Goal: Transaction & Acquisition: Purchase product/service

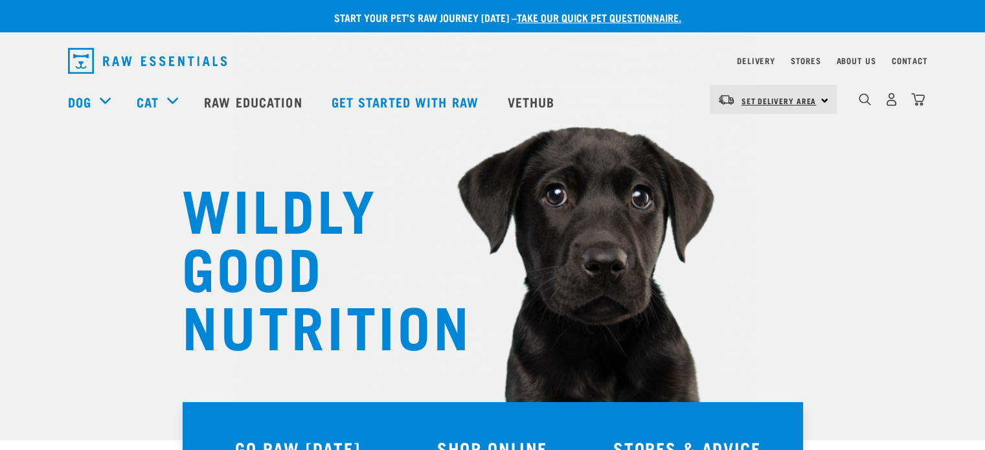
click at [766, 102] on span "Set Delivery Area" at bounding box center [779, 100] width 75 height 5
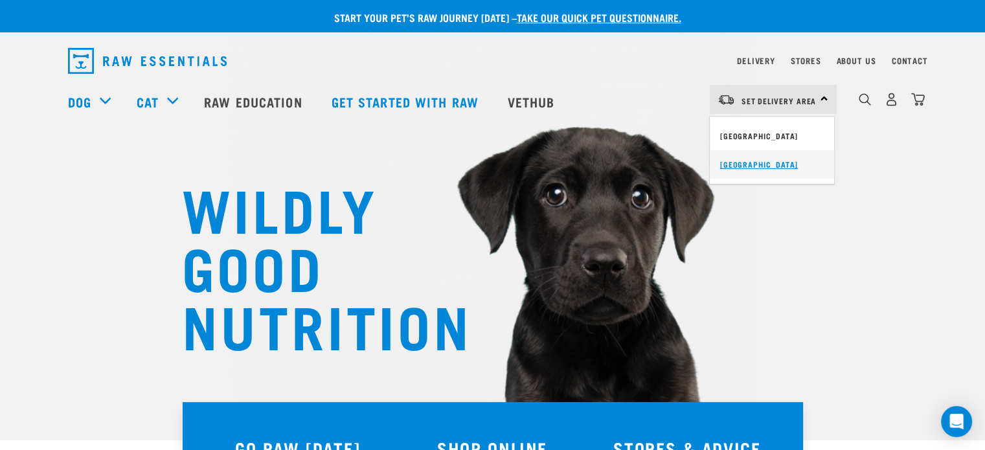
click at [741, 166] on link "[GEOGRAPHIC_DATA]" at bounding box center [772, 164] width 124 height 29
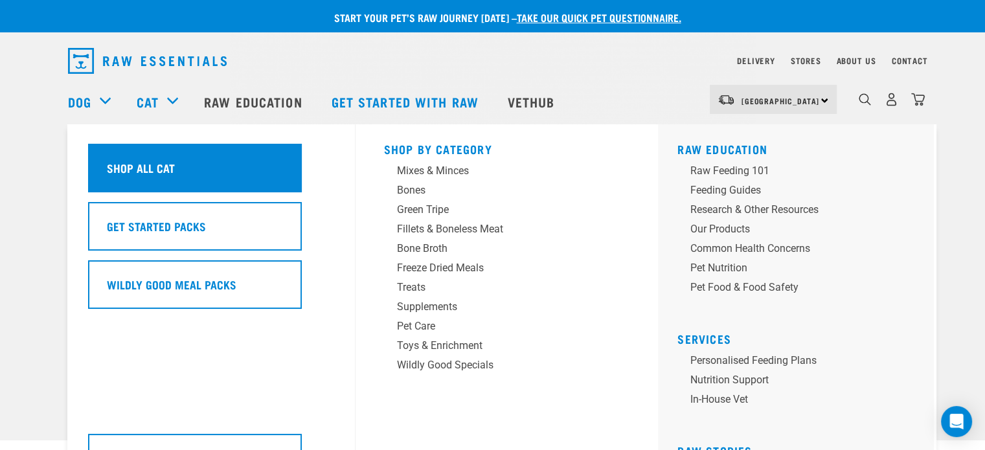
click at [114, 172] on h5 "Shop All Cat" at bounding box center [141, 167] width 68 height 17
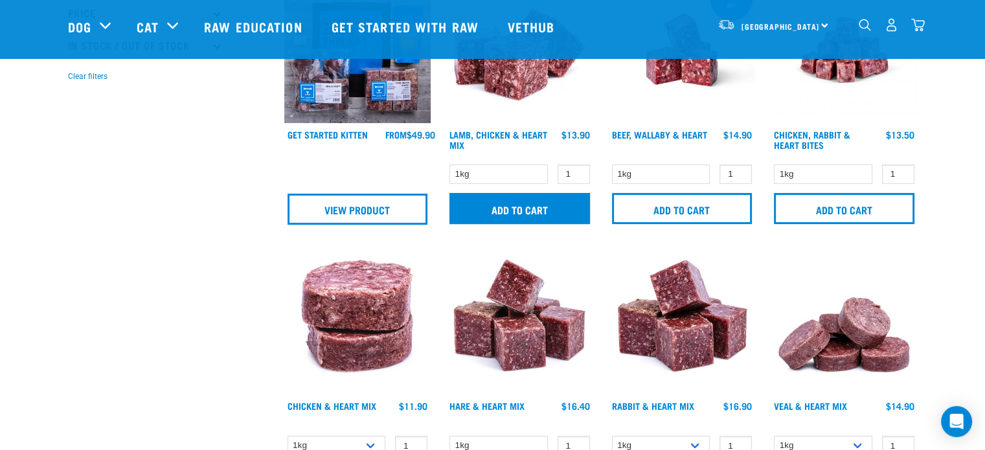
scroll to position [453, 0]
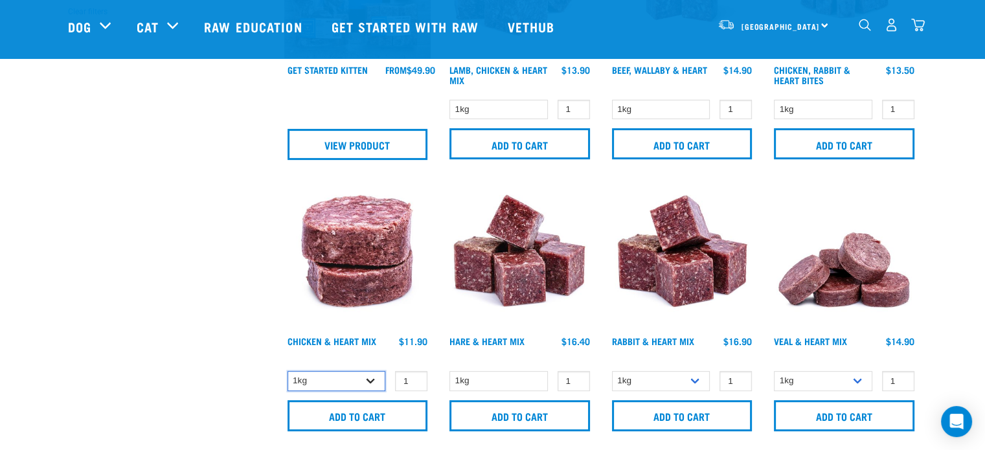
click at [370, 380] on select "1kg 3kg" at bounding box center [337, 381] width 98 height 20
select select "352"
click at [288, 371] on select "1kg 3kg" at bounding box center [337, 381] width 98 height 20
click at [413, 376] on input "2" at bounding box center [411, 381] width 32 height 20
click at [413, 376] on input "3" at bounding box center [411, 381] width 32 height 20
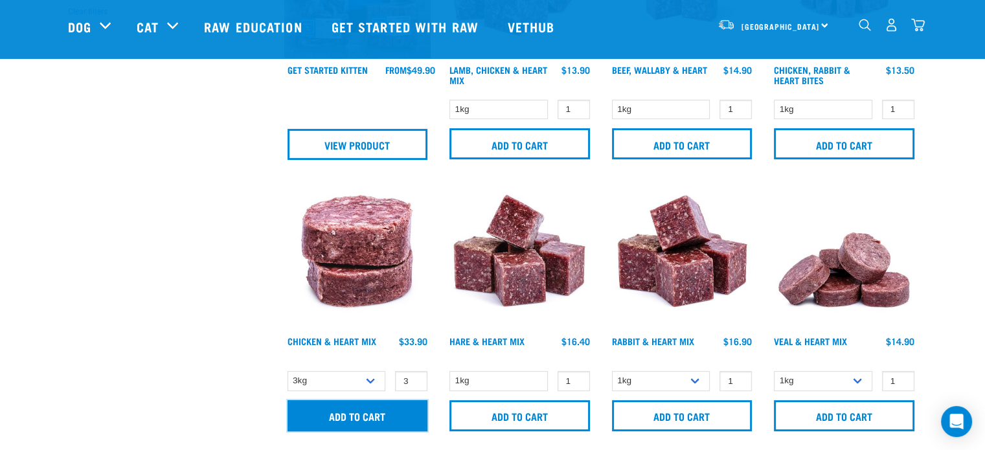
click at [349, 418] on input "Add to cart" at bounding box center [358, 415] width 141 height 31
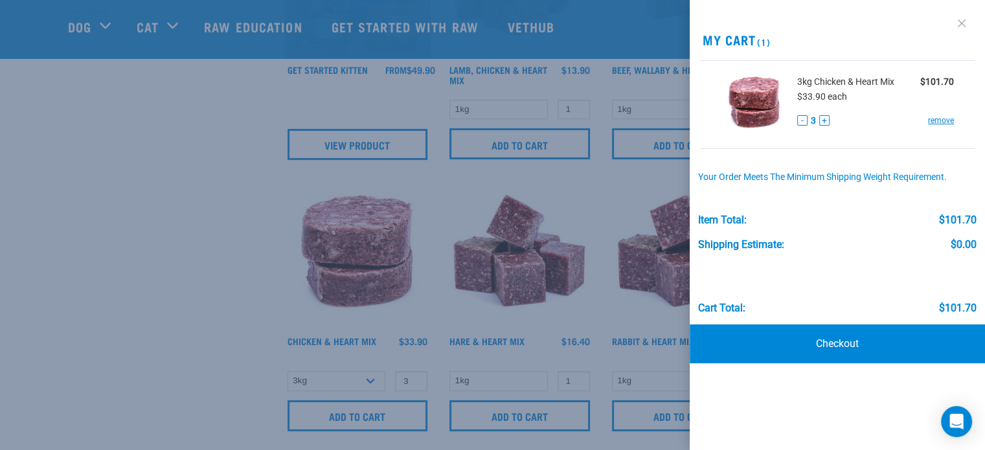
click at [959, 25] on link at bounding box center [962, 23] width 21 height 21
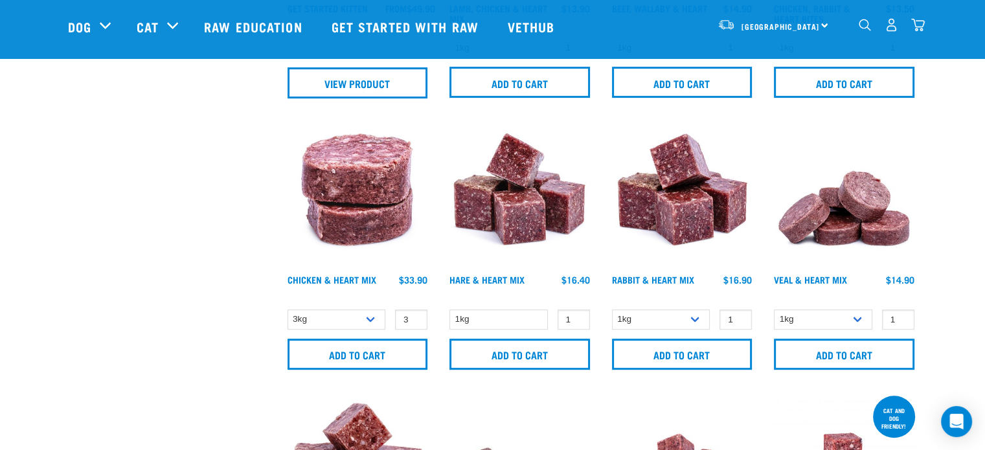
scroll to position [518, 0]
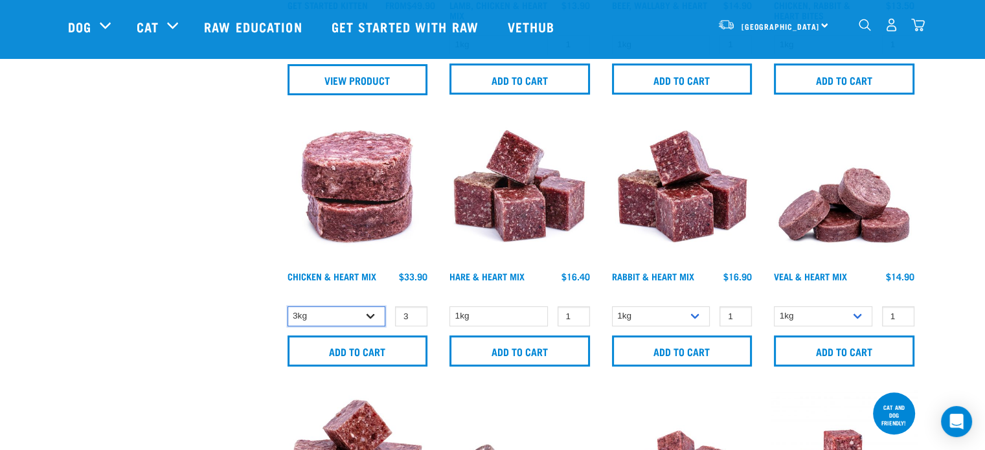
click at [373, 315] on select "1kg 3kg" at bounding box center [337, 316] width 98 height 20
click at [415, 312] on input "4" at bounding box center [411, 316] width 32 height 20
click at [413, 317] on input "3" at bounding box center [411, 316] width 32 height 20
type input "2"
click at [417, 315] on input "2" at bounding box center [411, 316] width 32 height 20
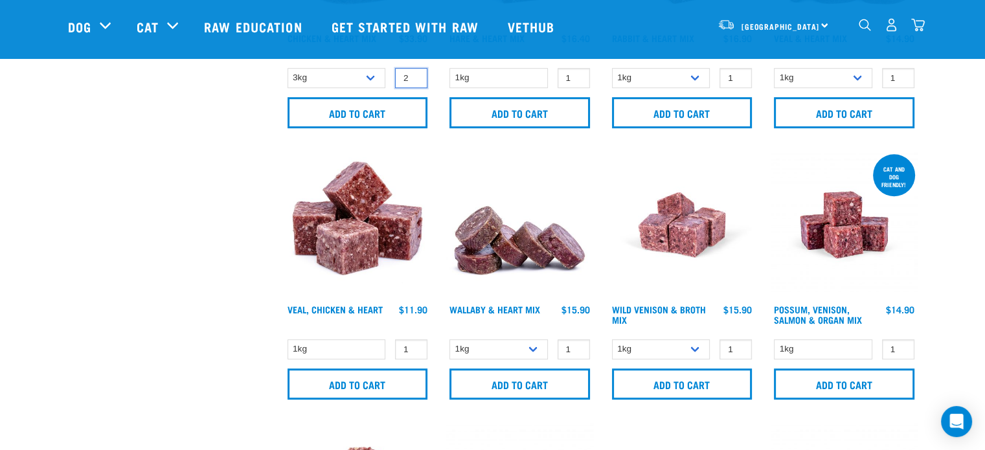
scroll to position [777, 0]
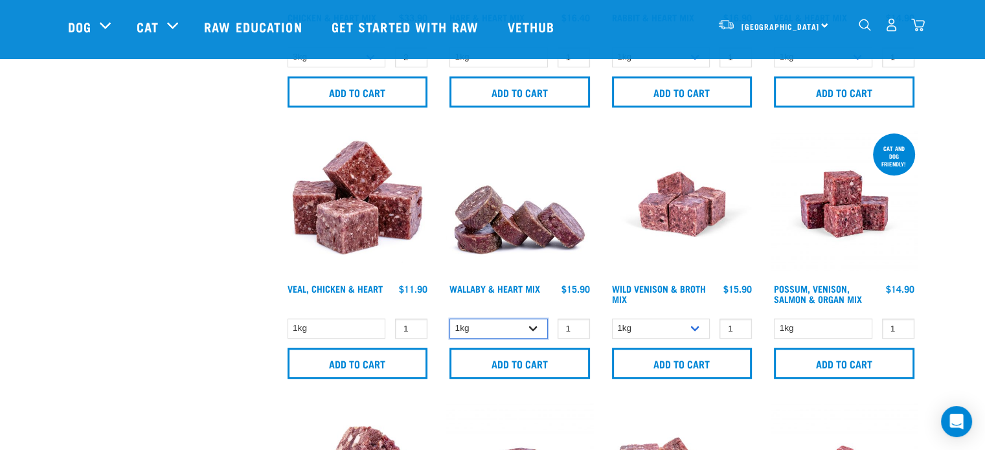
click at [532, 328] on select "1kg 3kg" at bounding box center [499, 329] width 98 height 20
select select "767"
click at [450, 319] on select "1kg 3kg" at bounding box center [499, 329] width 98 height 20
type input "2"
click at [575, 326] on input "2" at bounding box center [574, 329] width 32 height 20
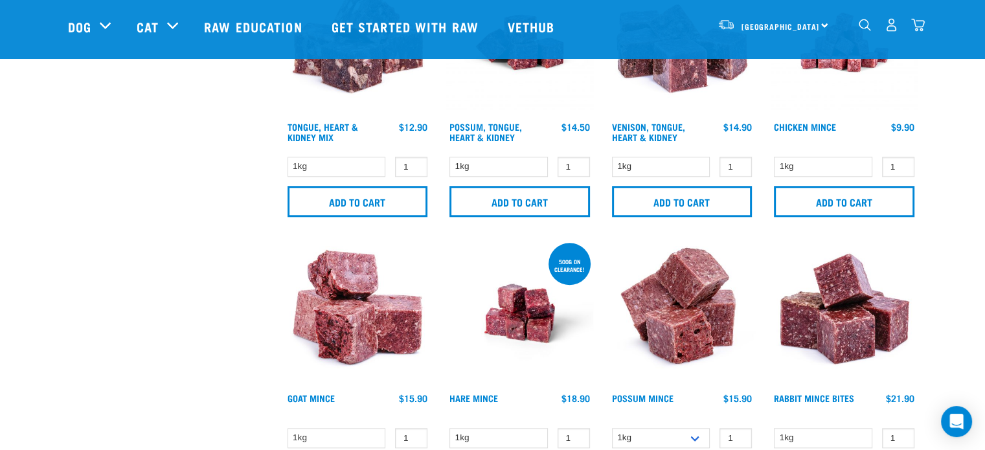
scroll to position [1231, 0]
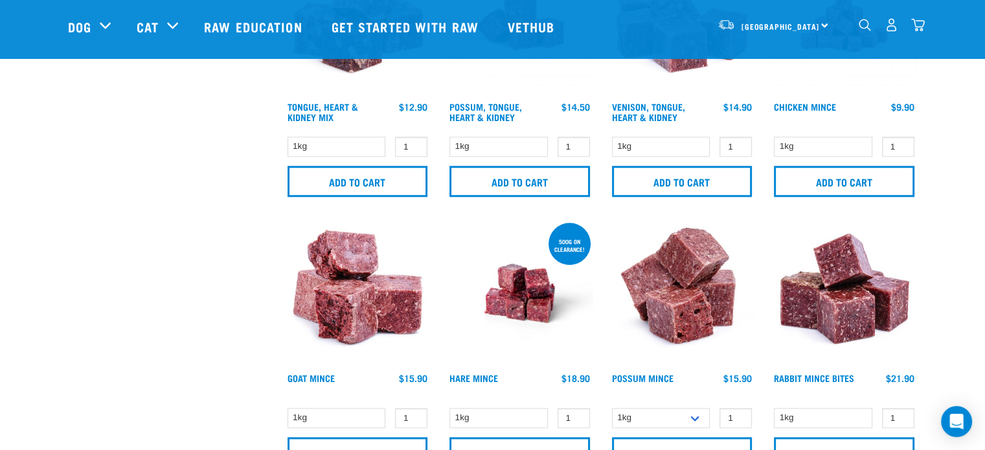
click at [917, 29] on img "dropdown navigation" at bounding box center [918, 25] width 14 height 14
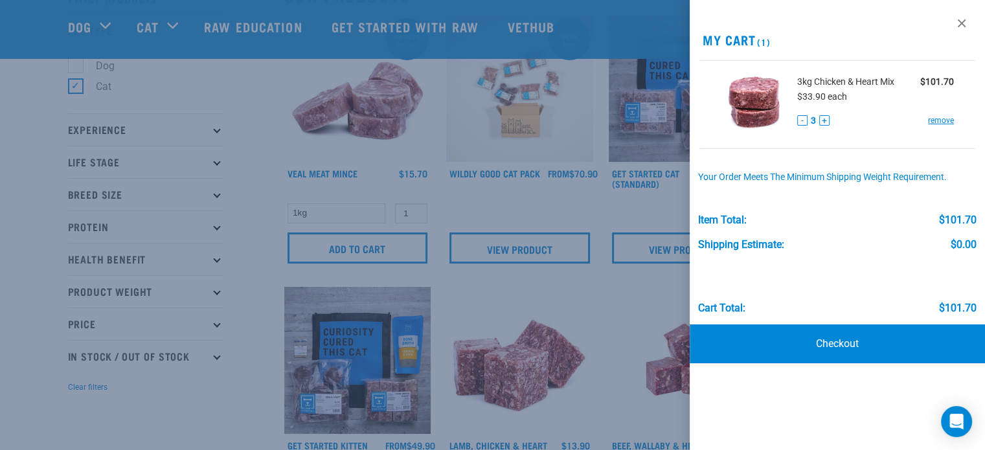
scroll to position [0, 0]
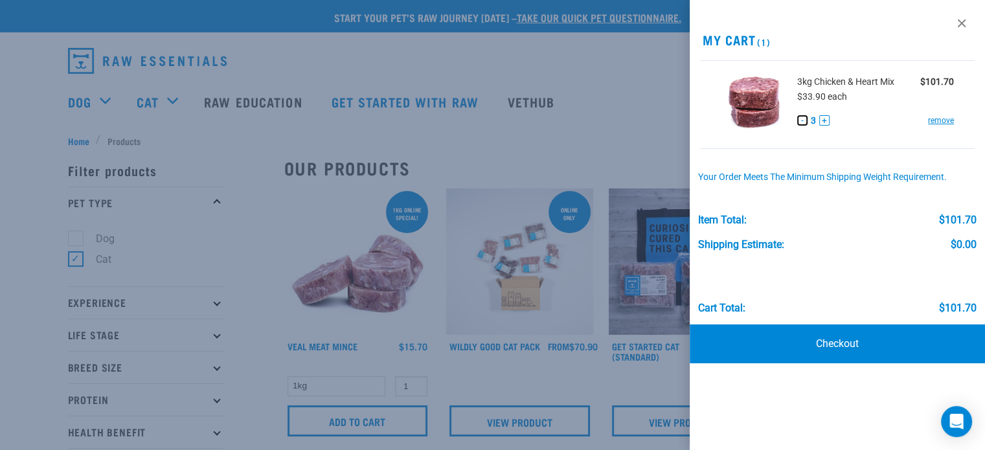
click at [804, 121] on button "-" at bounding box center [802, 120] width 10 height 10
click at [960, 23] on link at bounding box center [962, 23] width 21 height 21
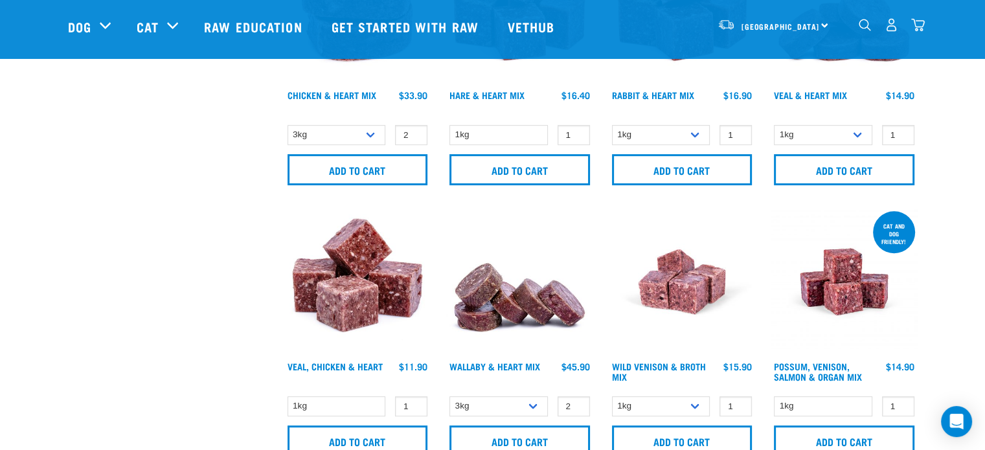
scroll to position [713, 0]
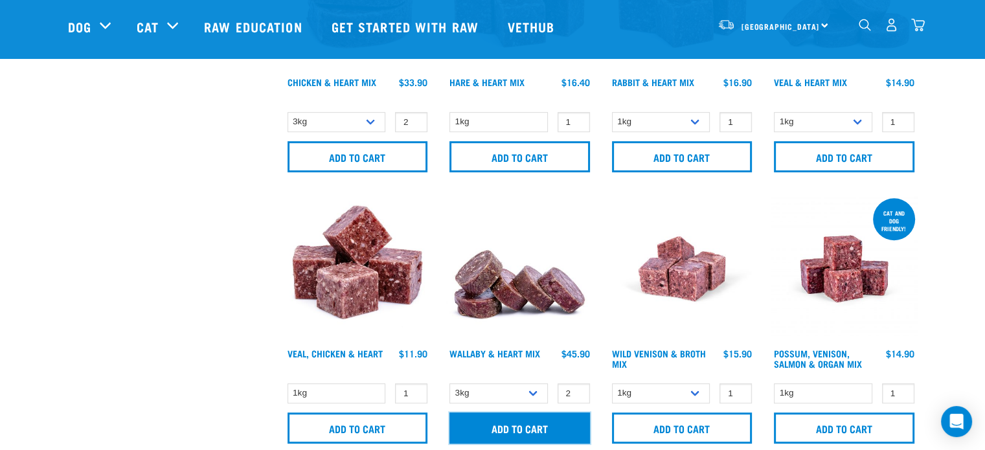
click at [508, 432] on input "Add to cart" at bounding box center [520, 428] width 141 height 31
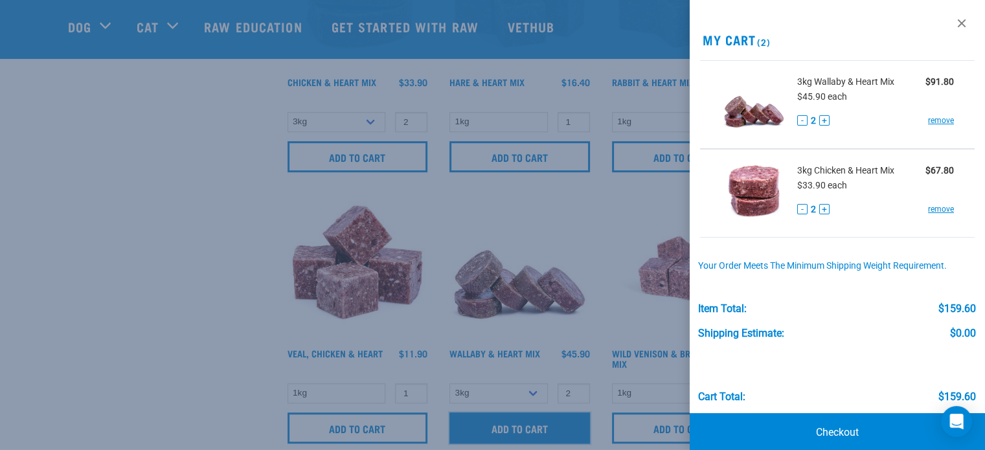
scroll to position [17, 0]
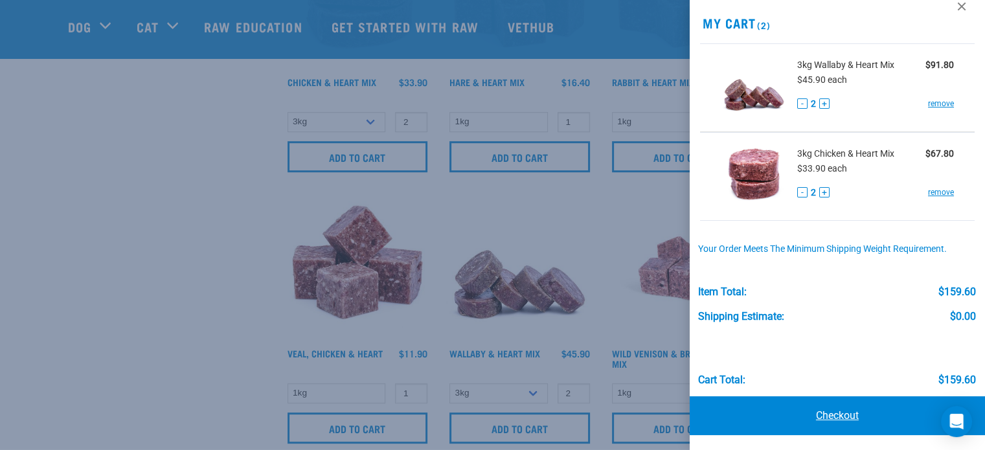
click at [834, 414] on link "Checkout" at bounding box center [837, 415] width 295 height 39
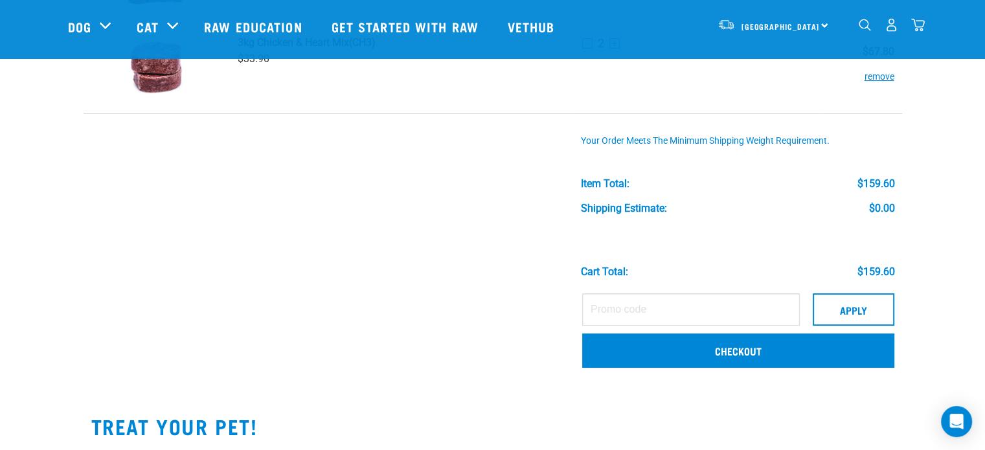
scroll to position [194, 0]
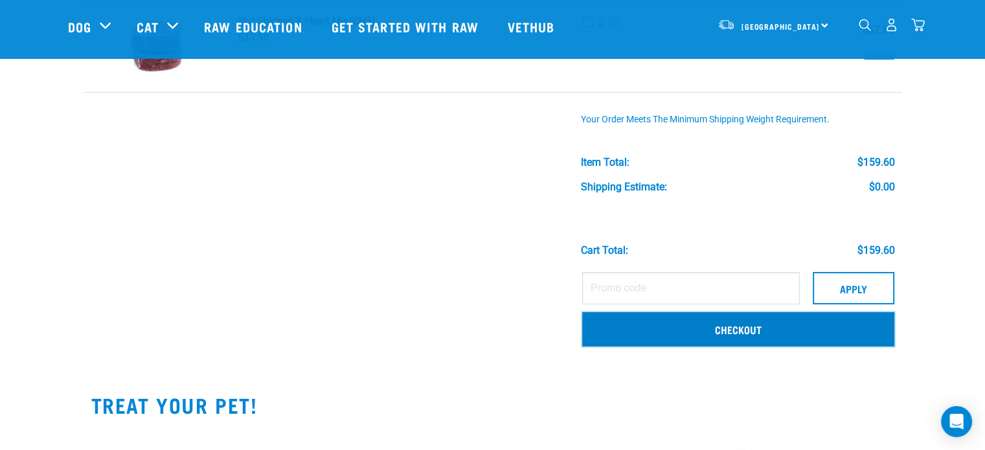
click at [746, 328] on link "Checkout" at bounding box center [738, 329] width 312 height 34
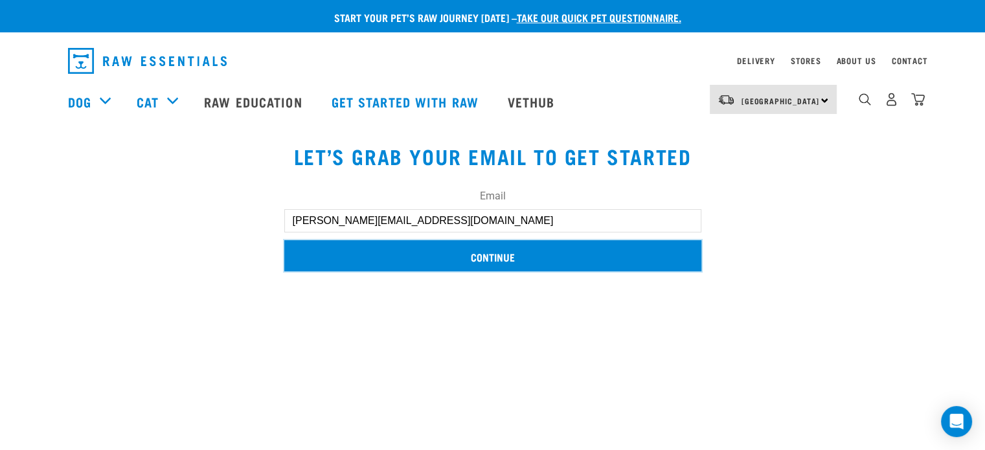
click at [497, 258] on input "Continue" at bounding box center [492, 255] width 417 height 31
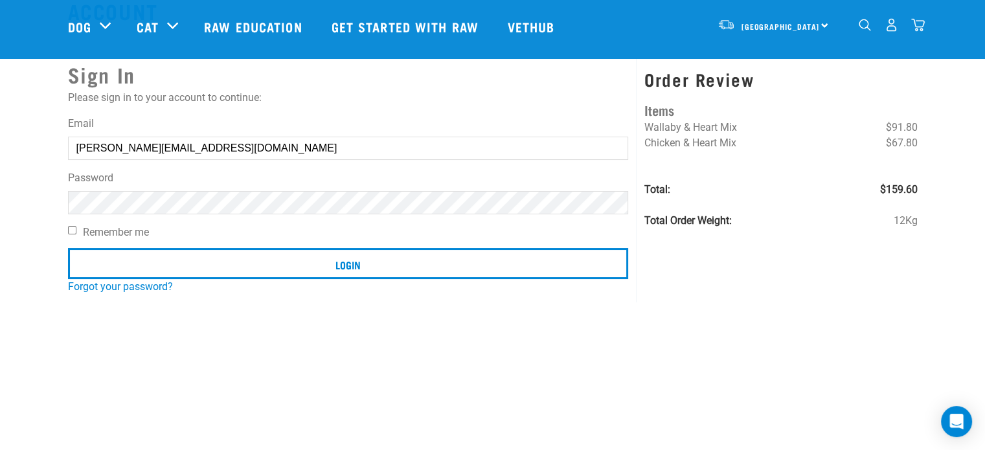
scroll to position [65, 0]
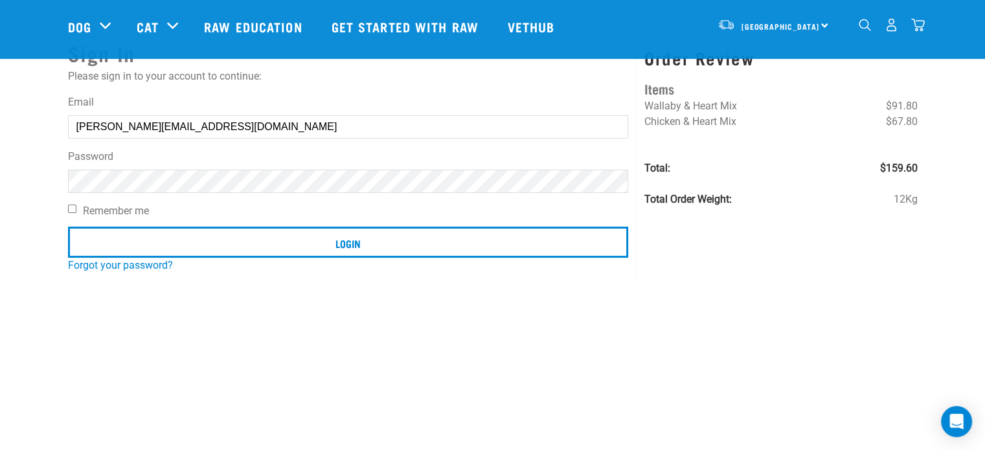
click at [628, 181] on nordpass-icon at bounding box center [628, 181] width 0 height 11
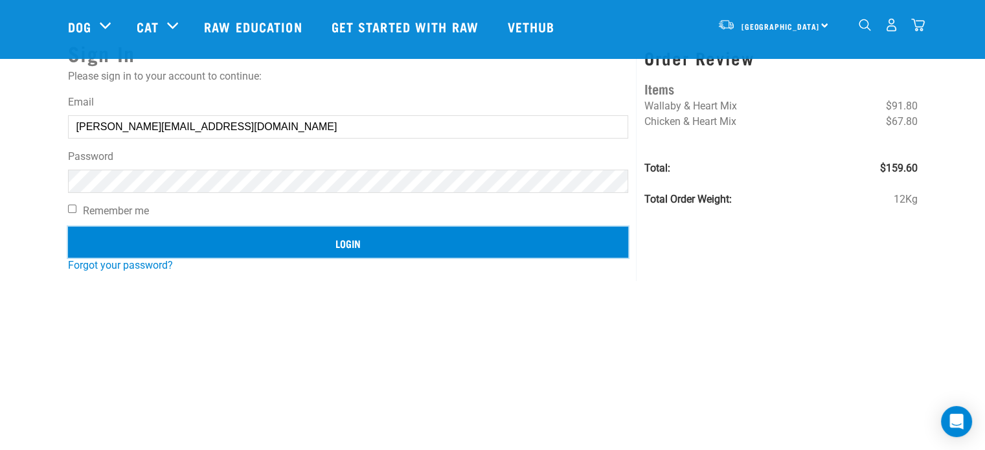
click at [342, 245] on input "Login" at bounding box center [348, 242] width 561 height 31
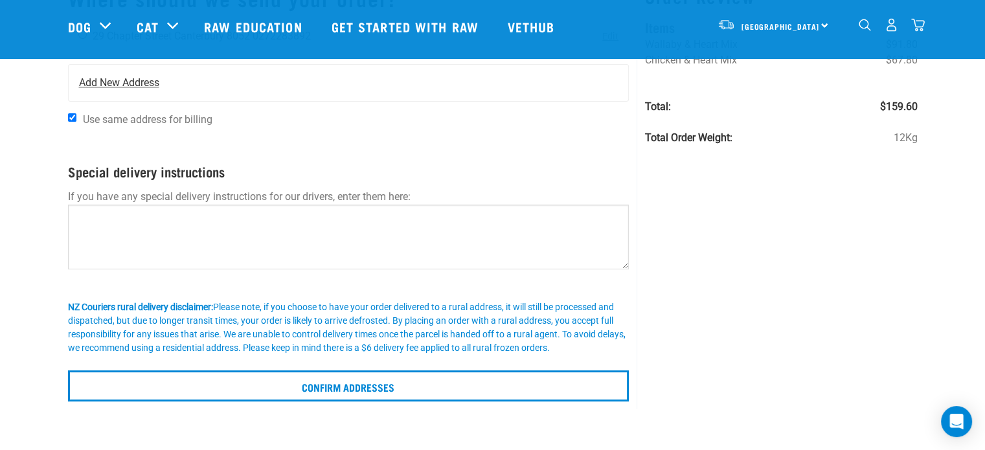
scroll to position [130, 0]
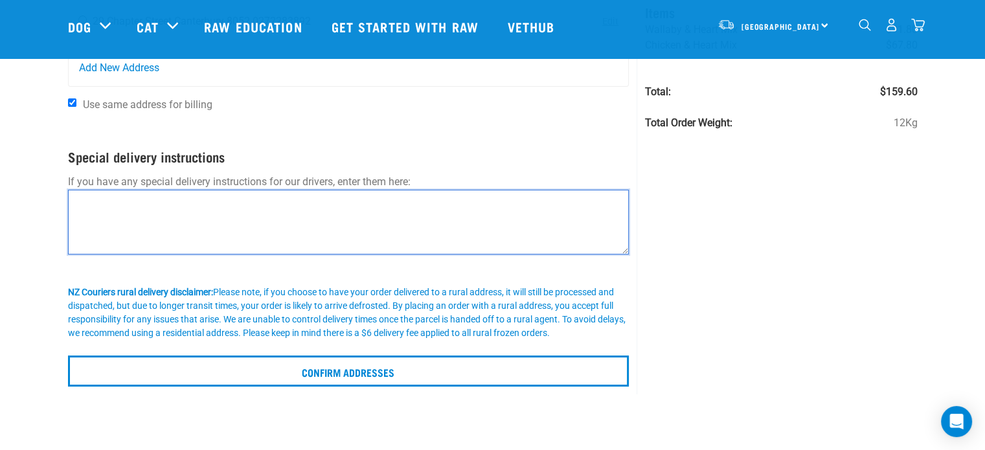
click at [188, 209] on textarea at bounding box center [349, 222] width 562 height 65
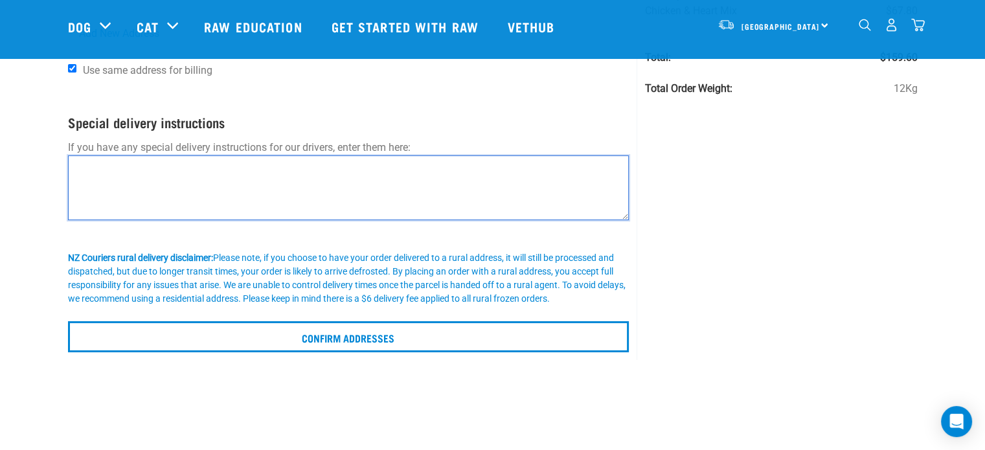
scroll to position [194, 0]
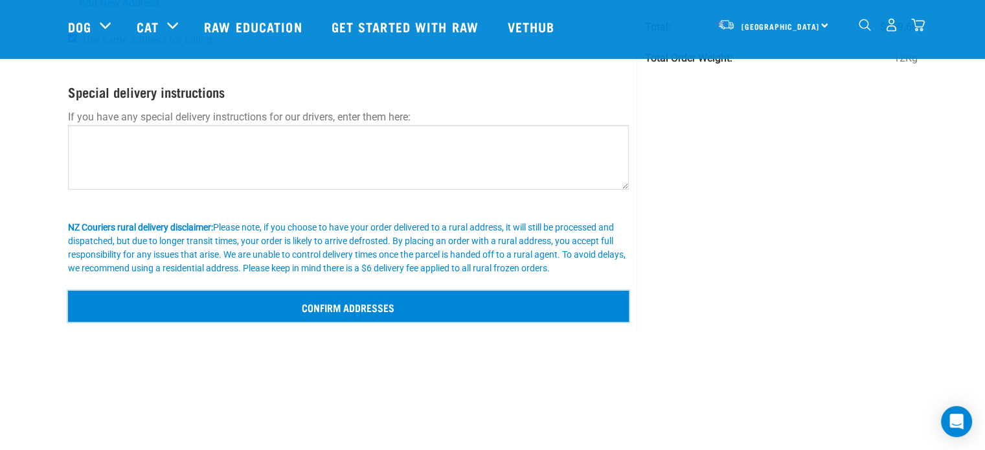
click at [361, 306] on input "Confirm addresses" at bounding box center [349, 306] width 562 height 31
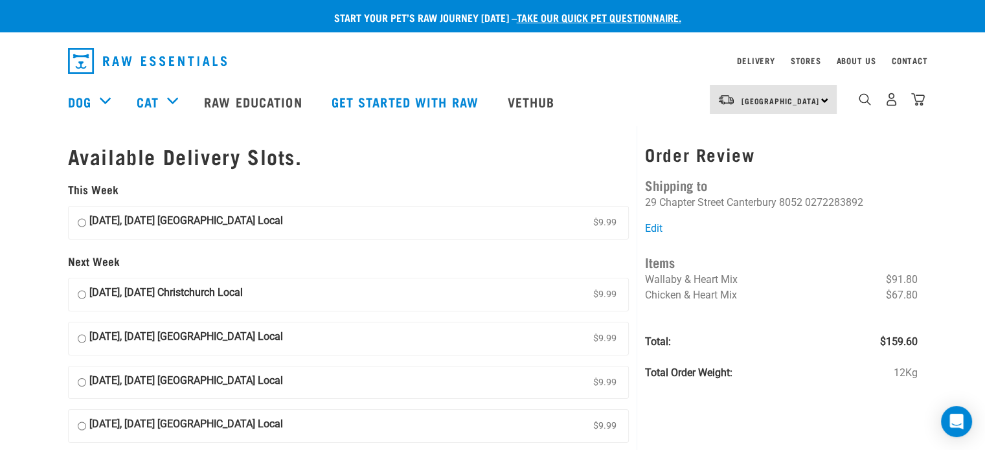
click at [81, 295] on input "[DATE], [DATE] Christchurch Local $9.99" at bounding box center [82, 294] width 8 height 19
radio input "true"
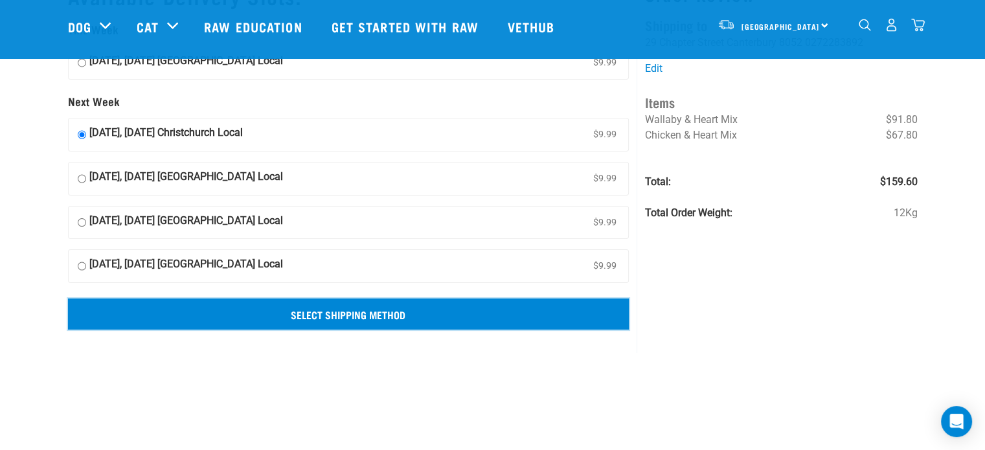
click at [352, 316] on input "Select Shipping Method" at bounding box center [349, 314] width 562 height 31
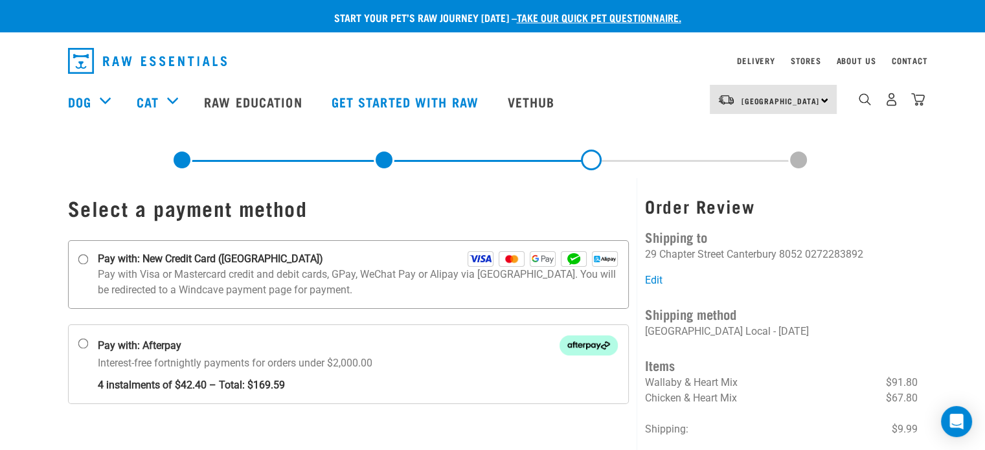
click at [80, 258] on input "Pay with: New Credit Card (Windcave)" at bounding box center [83, 260] width 10 height 10
radio input "true"
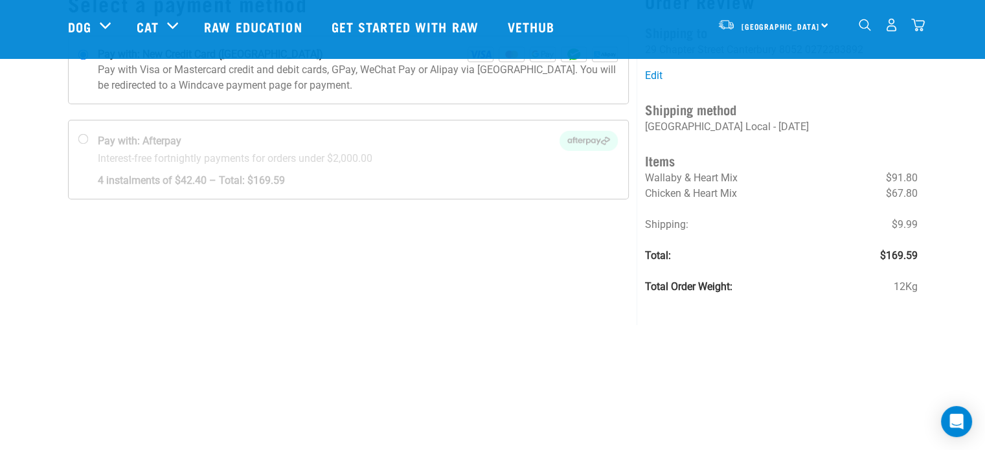
scroll to position [228, 0]
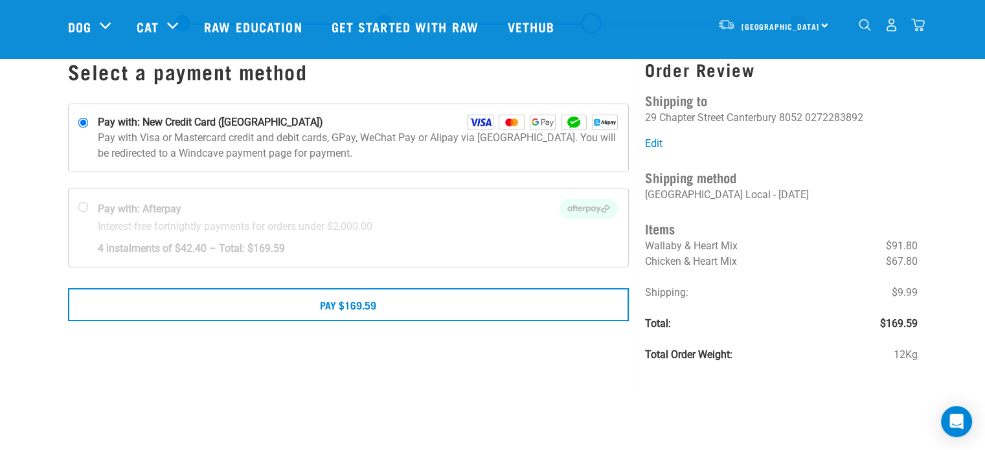
scroll to position [65, 0]
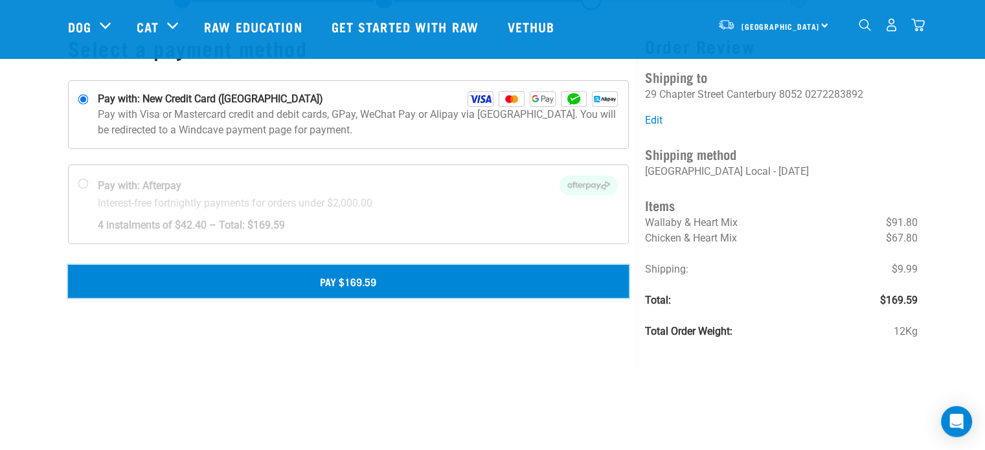
click at [371, 280] on button "Pay $169.59" at bounding box center [349, 281] width 562 height 32
